Goal: Information Seeking & Learning: Learn about a topic

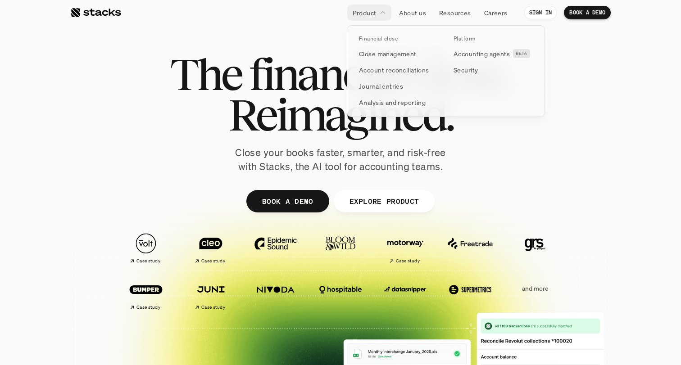
click at [391, 38] on p "Financial close" at bounding box center [378, 39] width 39 height 6
click at [391, 51] on p "Close management" at bounding box center [388, 53] width 58 height 9
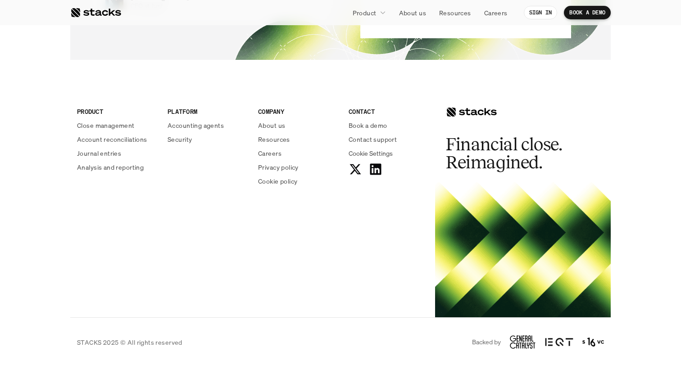
scroll to position [1989, 0]
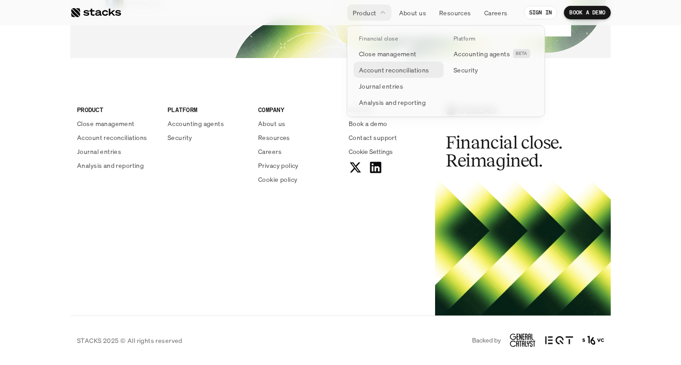
click at [397, 72] on p "Account reconciliations" at bounding box center [394, 69] width 70 height 9
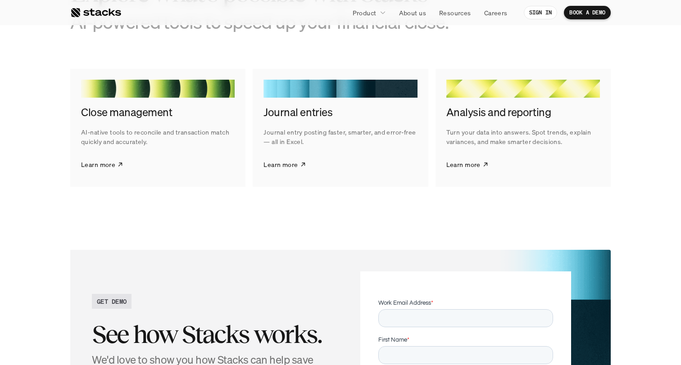
scroll to position [1715, 0]
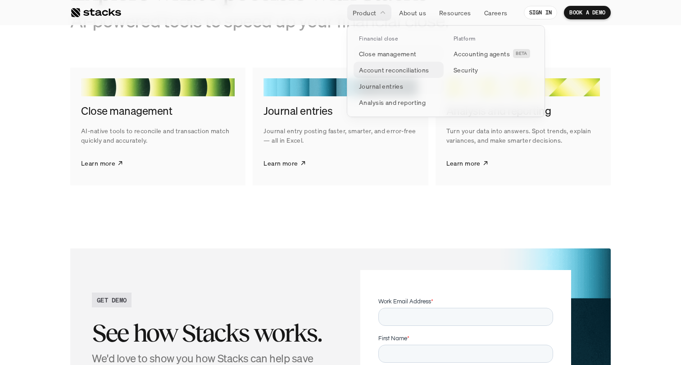
click at [389, 85] on p "Journal entries" at bounding box center [381, 85] width 44 height 9
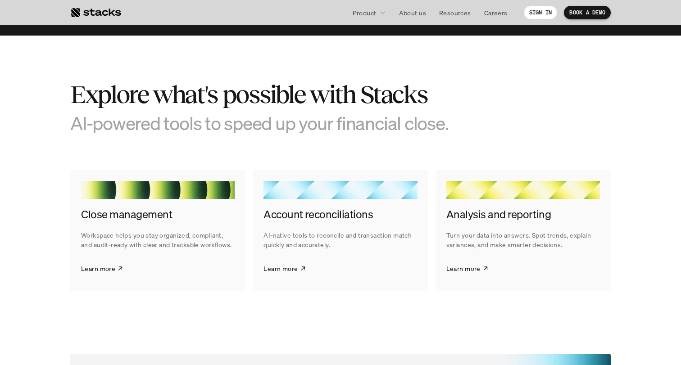
scroll to position [950, 0]
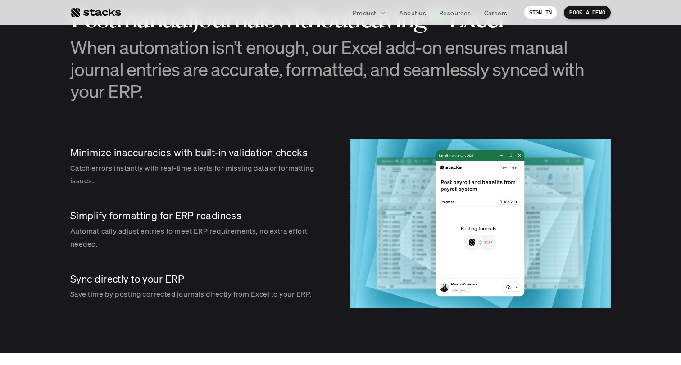
click at [410, 11] on p "About us" at bounding box center [412, 12] width 27 height 9
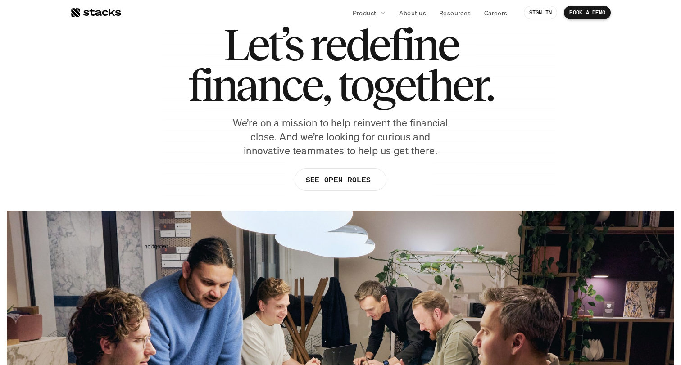
scroll to position [42, 0]
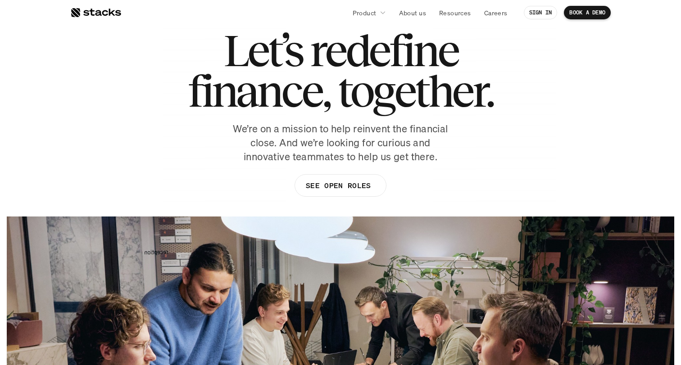
click at [339, 177] on link "SEE OPEN ROLES" at bounding box center [340, 185] width 92 height 23
click at [450, 13] on p "Resources" at bounding box center [455, 12] width 32 height 9
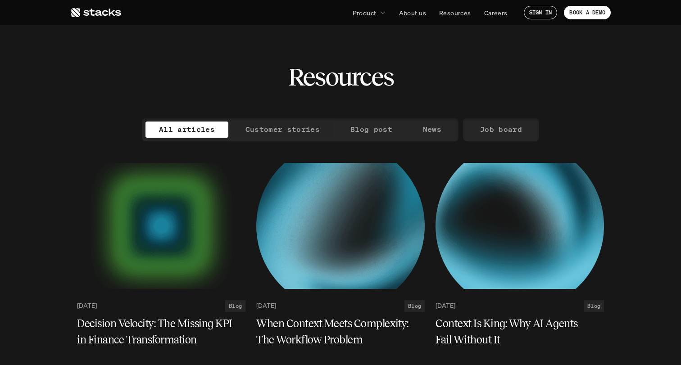
click at [305, 131] on p "Customer stories" at bounding box center [282, 129] width 74 height 13
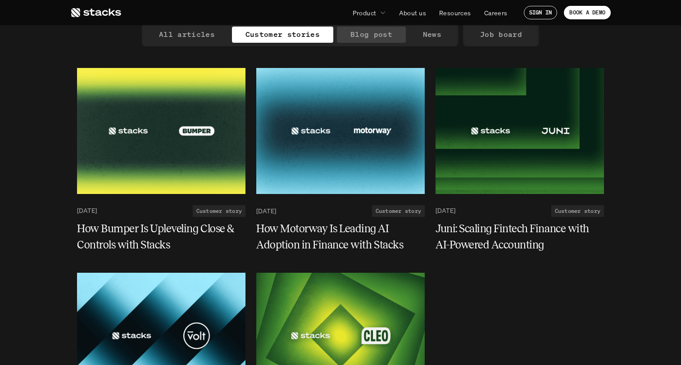
scroll to position [122, 0]
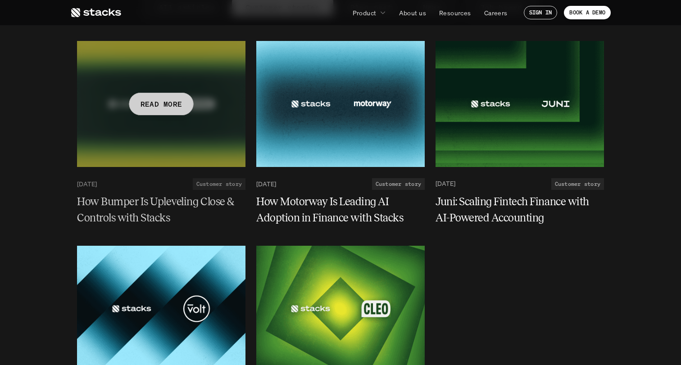
click at [168, 202] on h5 "How Bumper Is Upleveling Close & Controls with Stacks" at bounding box center [156, 210] width 158 height 32
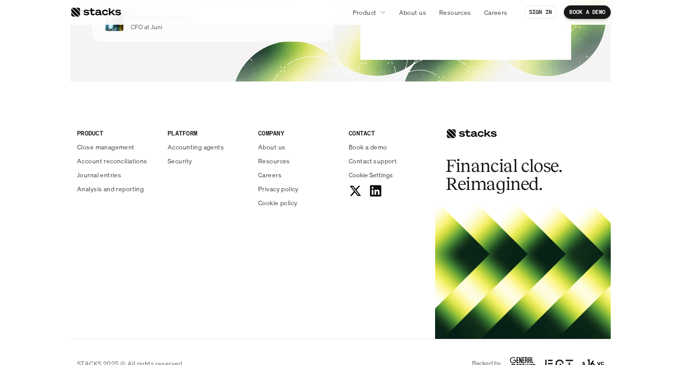
scroll to position [2155, 0]
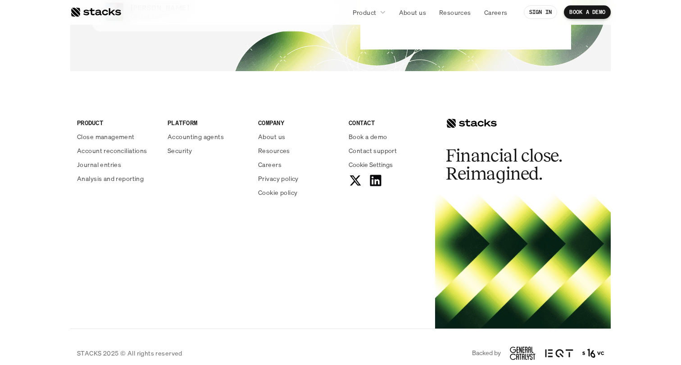
click at [52, 207] on footer "PRODUCT Close management Account reconciliations Journal entries Analysis and r…" at bounding box center [340, 233] width 681 height 289
